Goal: Information Seeking & Learning: Learn about a topic

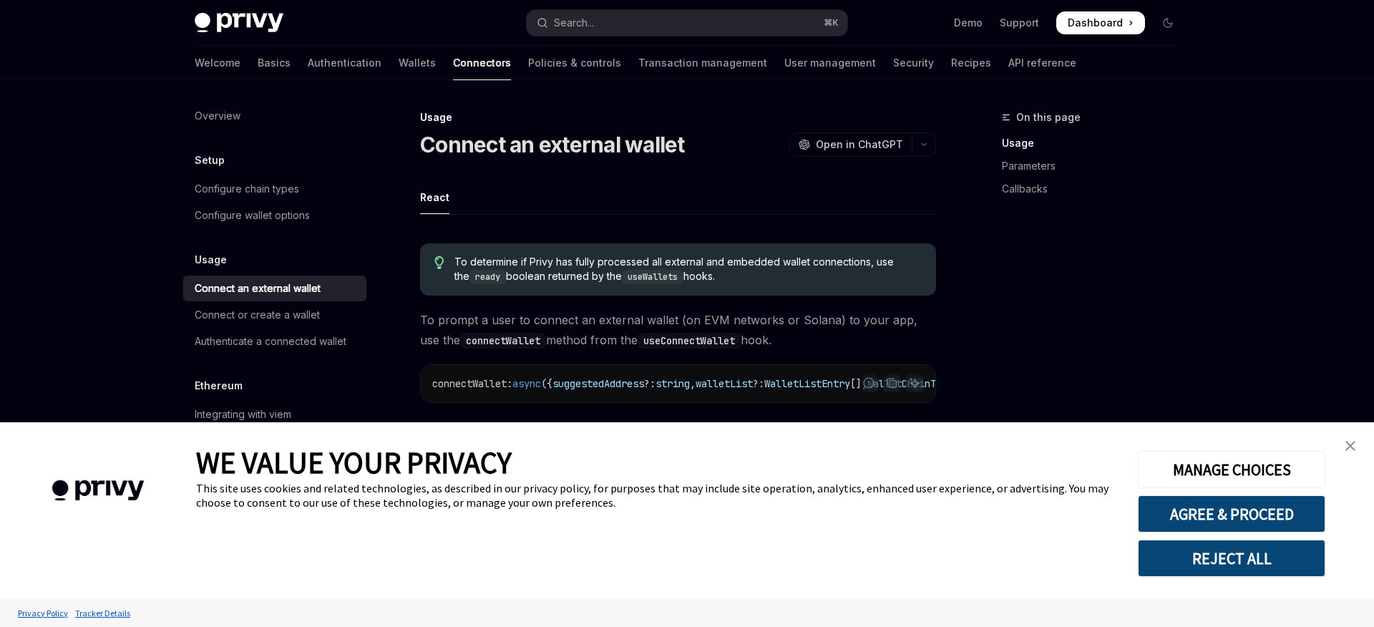
click at [1215, 552] on button "REJECT ALL" at bounding box center [1231, 557] width 187 height 37
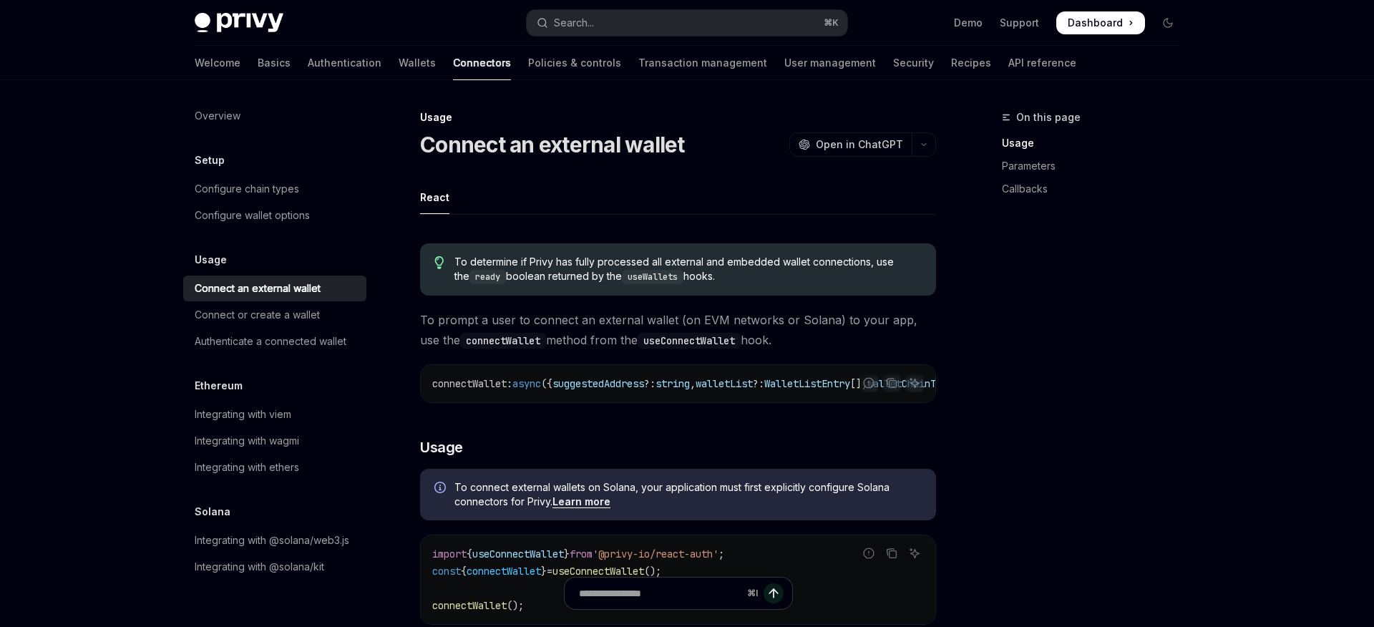
click at [238, 18] on img at bounding box center [239, 23] width 89 height 20
type textarea "*"
